Goal: Task Accomplishment & Management: Complete application form

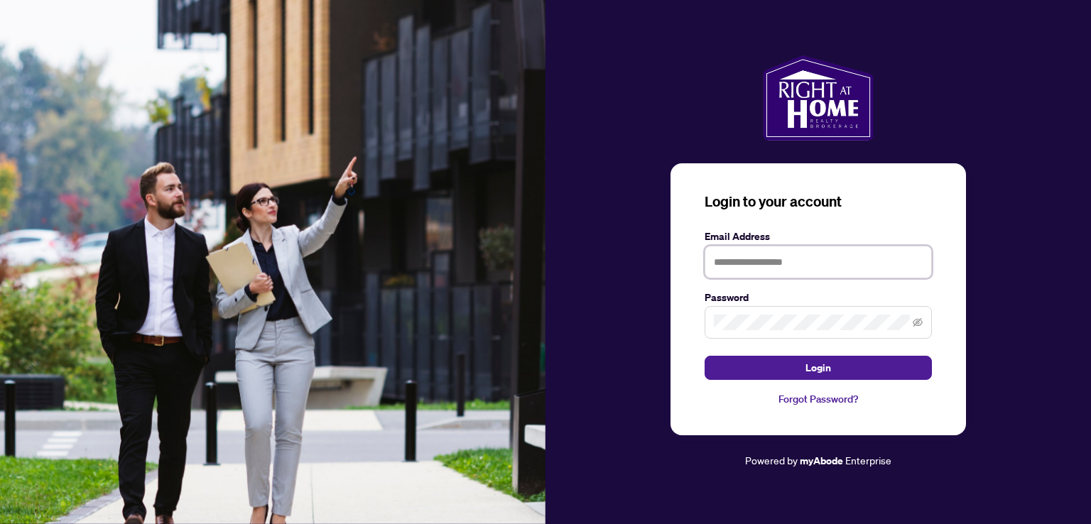
click at [748, 263] on input "text" at bounding box center [817, 262] width 227 height 33
type input "**********"
click at [704, 356] on button "Login" at bounding box center [817, 368] width 227 height 24
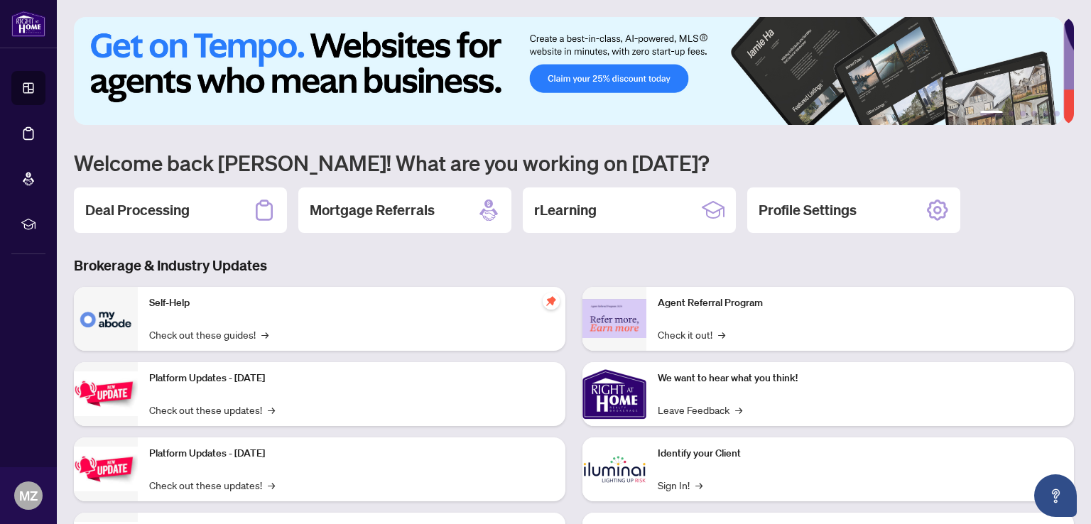
click at [178, 182] on div "1 2 3 4 5 6 Welcome back [PERSON_NAME]! What are you working on [DATE]? Deal Pr…" at bounding box center [574, 307] width 1000 height 581
click at [178, 202] on h2 "Deal Processing" at bounding box center [137, 210] width 104 height 20
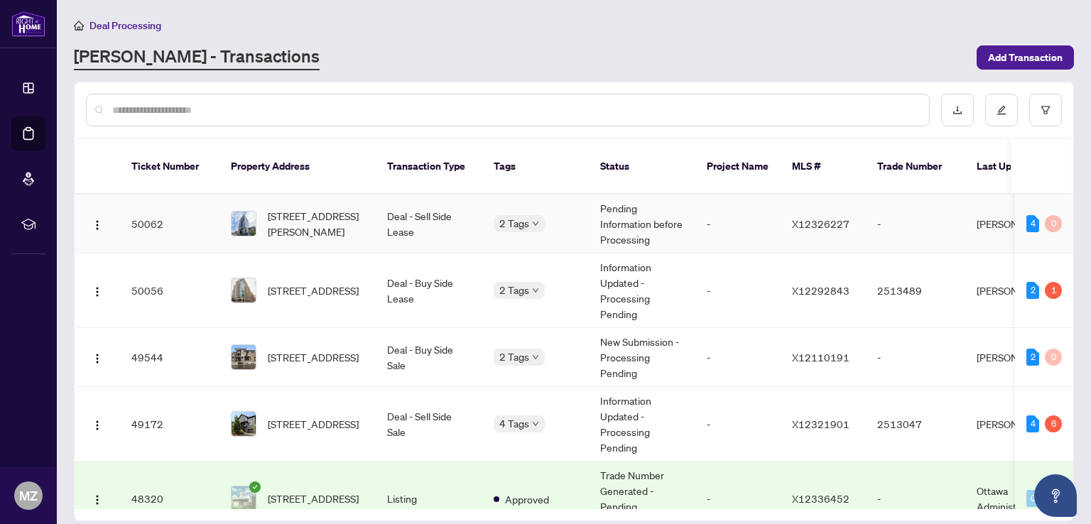
click at [747, 211] on td "-" at bounding box center [737, 224] width 85 height 59
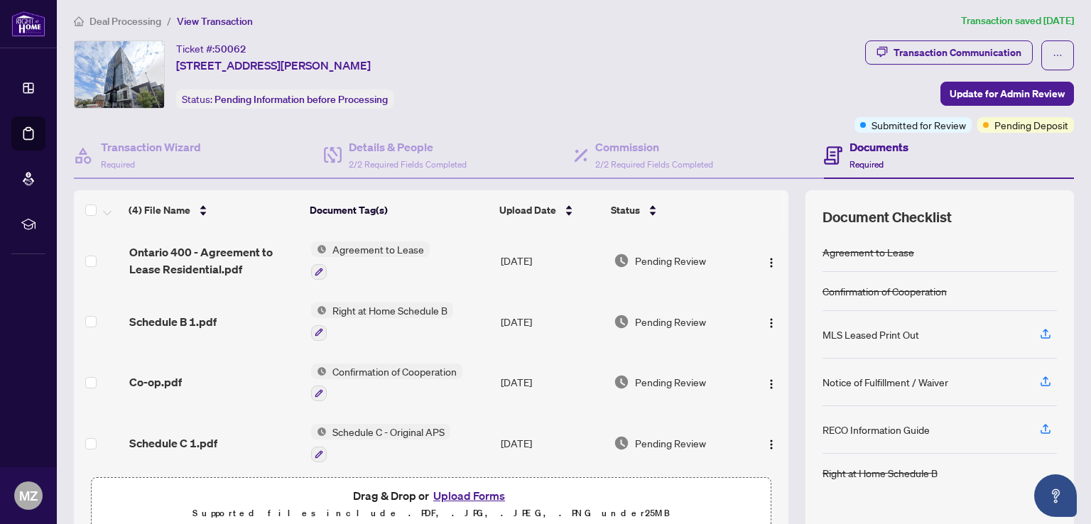
scroll to position [69, 0]
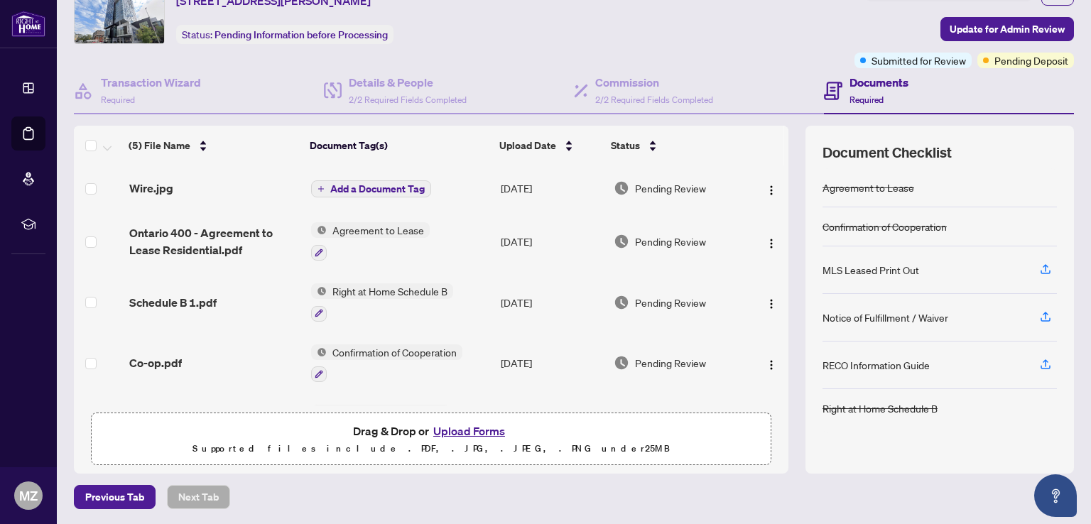
click at [391, 185] on span "Add a Document Tag" at bounding box center [377, 189] width 94 height 10
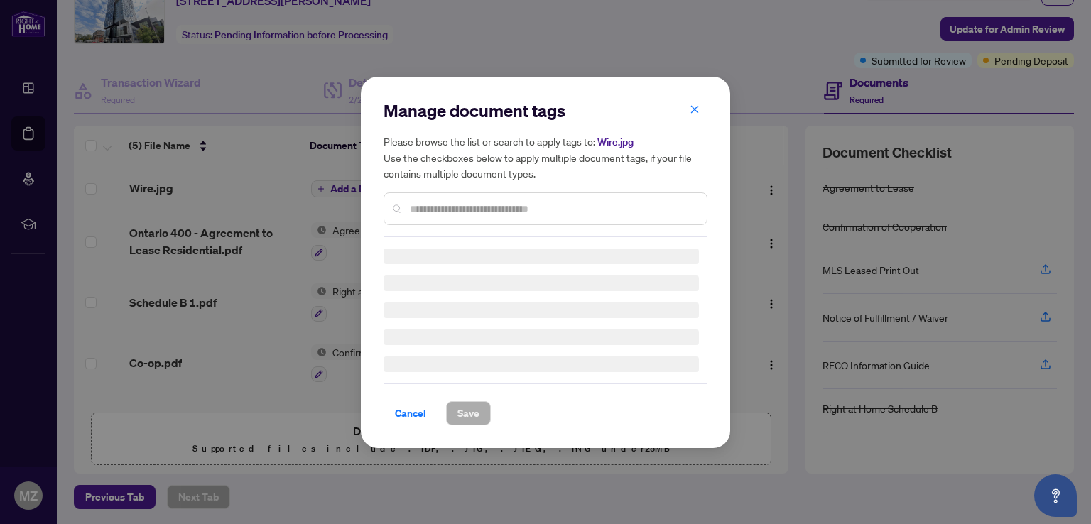
click at [438, 211] on div "Manage document tags Please browse the list or search to apply tags to: Wire.jp…" at bounding box center [545, 262] width 324 height 326
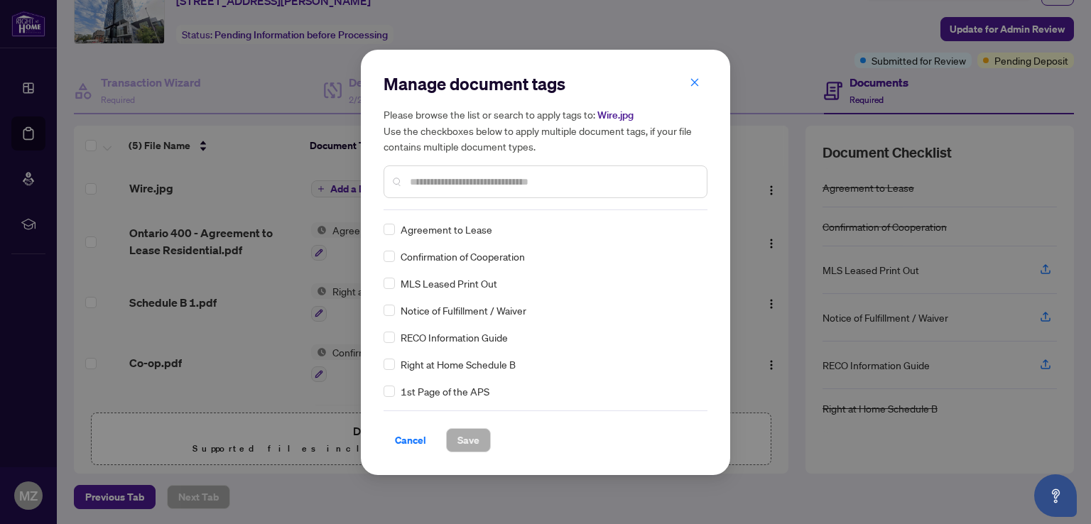
click at [466, 188] on input "text" at bounding box center [552, 182] width 285 height 16
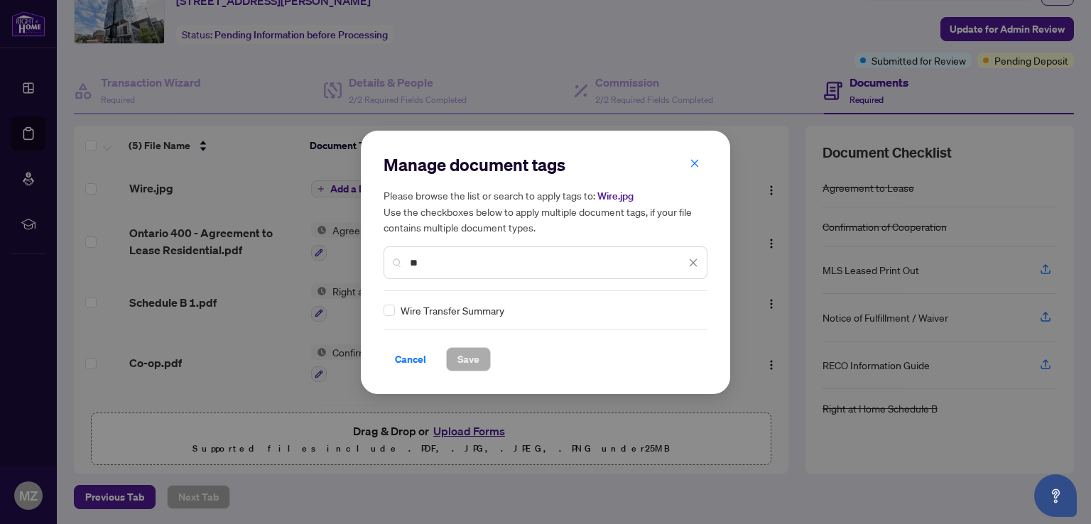
type input "*"
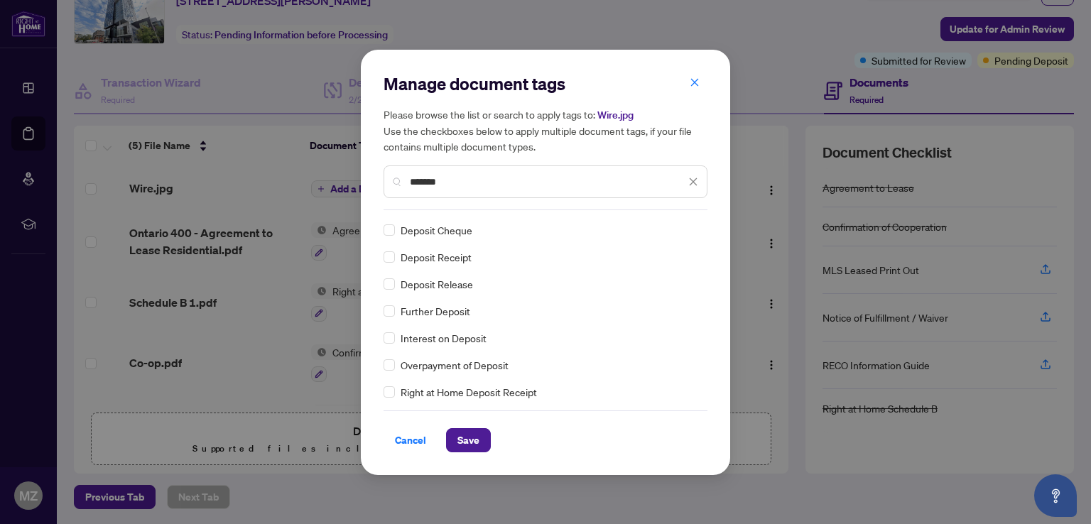
scroll to position [0, 0]
click at [454, 184] on input "*******" at bounding box center [548, 182] width 276 height 16
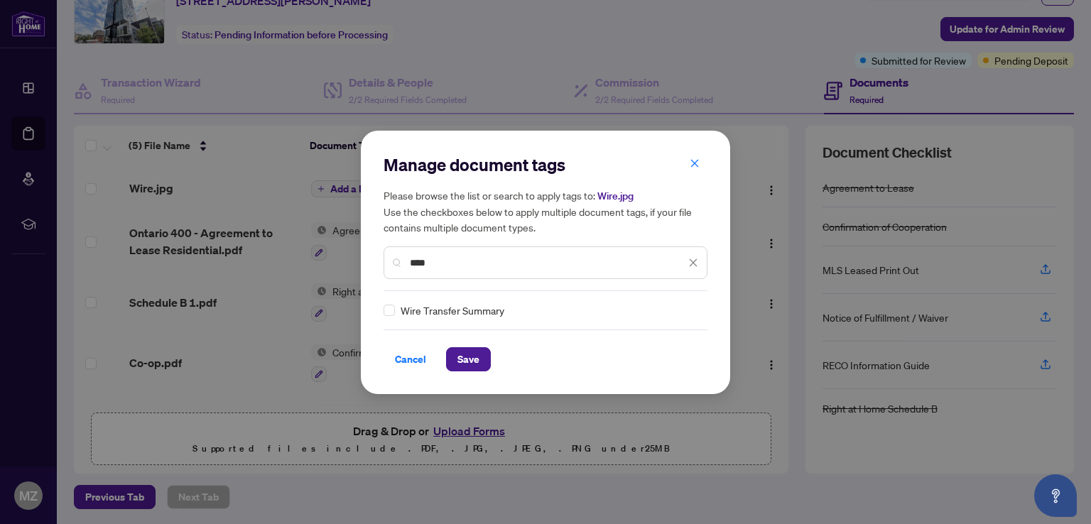
type input "****"
click at [470, 361] on span "Save" at bounding box center [468, 359] width 22 height 23
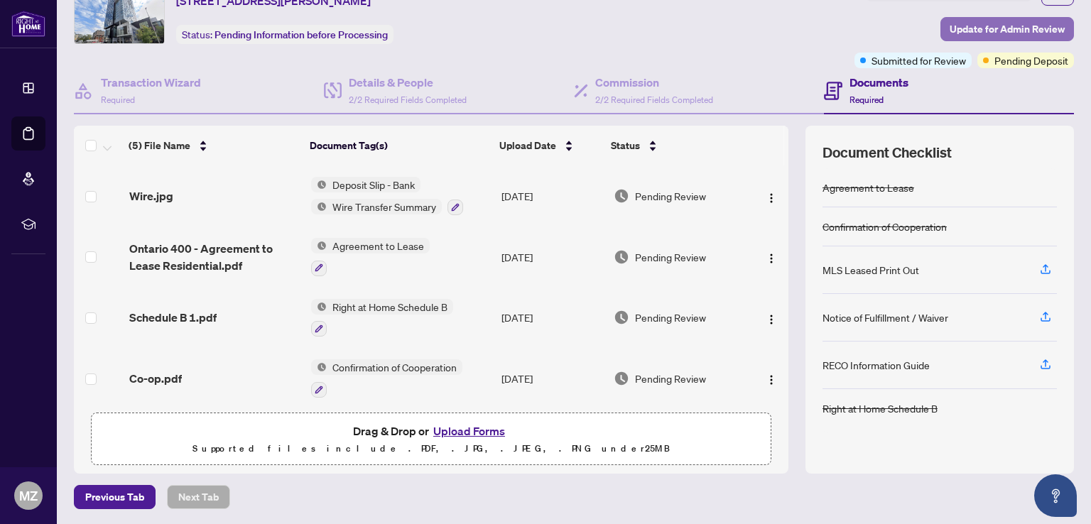
click at [998, 18] on span "Update for Admin Review" at bounding box center [1006, 29] width 115 height 23
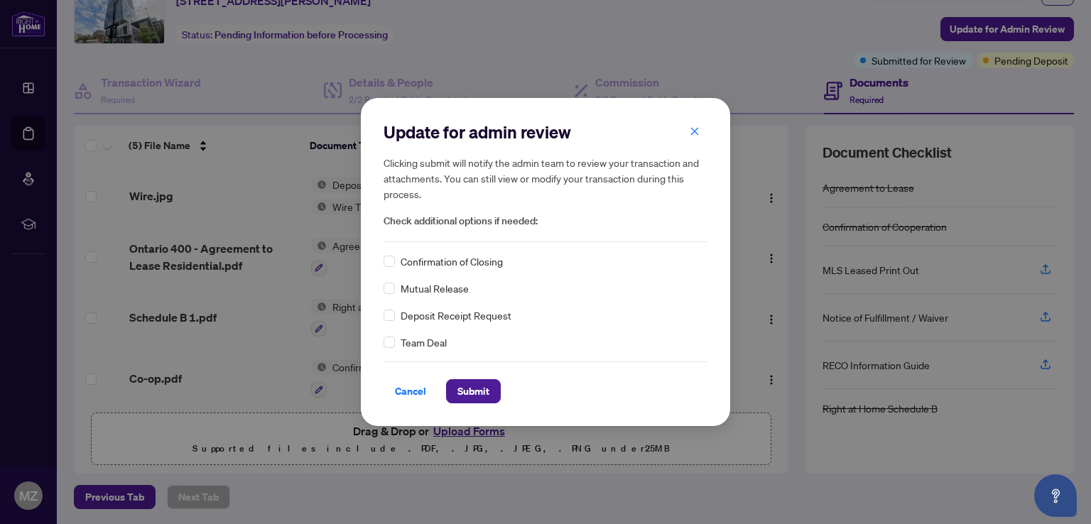
click at [494, 315] on span "Deposit Receipt Request" at bounding box center [455, 315] width 111 height 16
click at [381, 316] on div "Update for admin review Clicking submit will notify the admin team to review yo…" at bounding box center [545, 261] width 369 height 327
click at [479, 393] on span "Submit" at bounding box center [473, 391] width 32 height 23
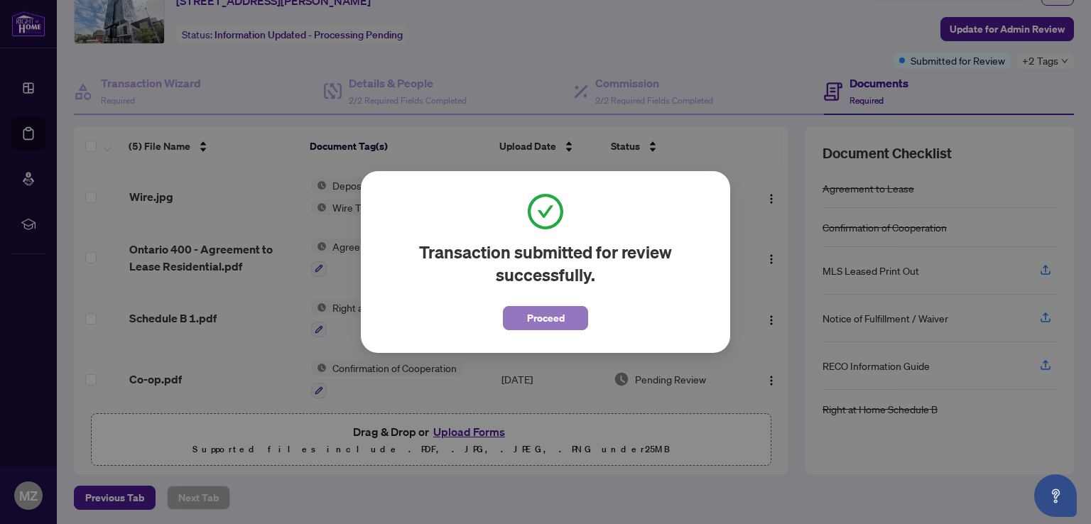
click at [575, 315] on button "Proceed" at bounding box center [545, 318] width 85 height 24
